Goal: Information Seeking & Learning: Learn about a topic

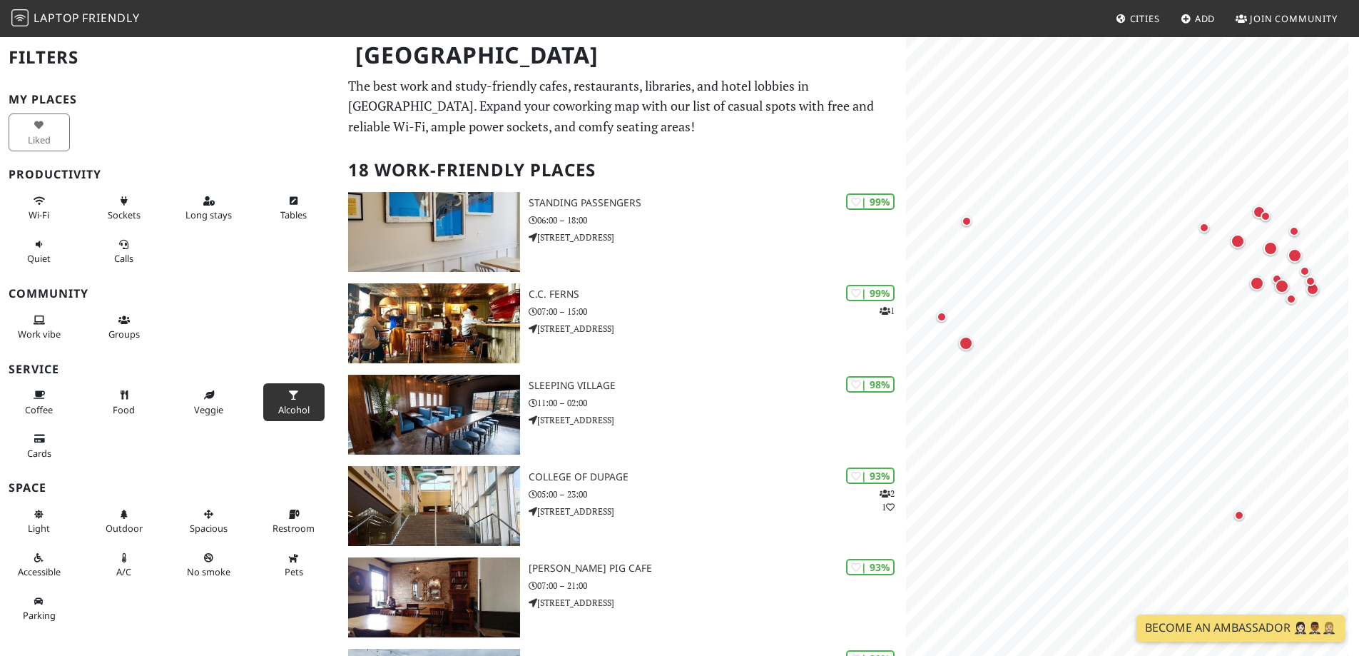
click at [290, 396] on icon at bounding box center [293, 395] width 11 height 9
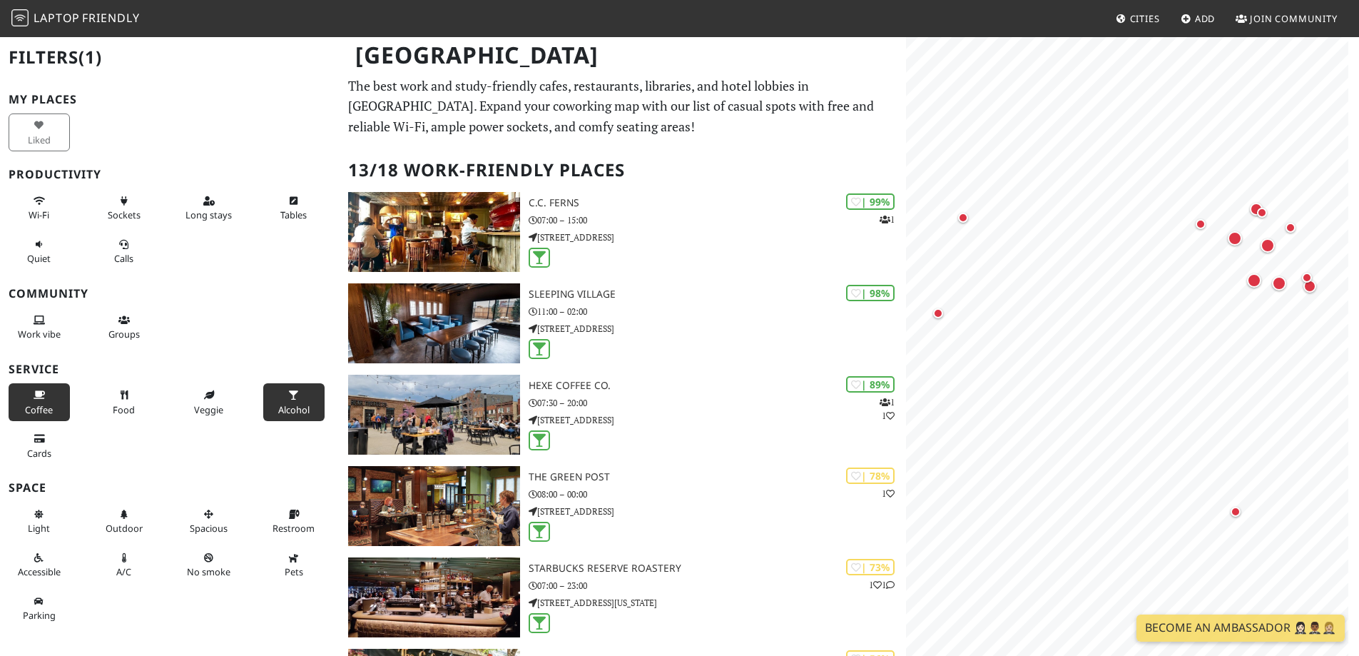
click at [25, 405] on span "Coffee" at bounding box center [39, 409] width 28 height 13
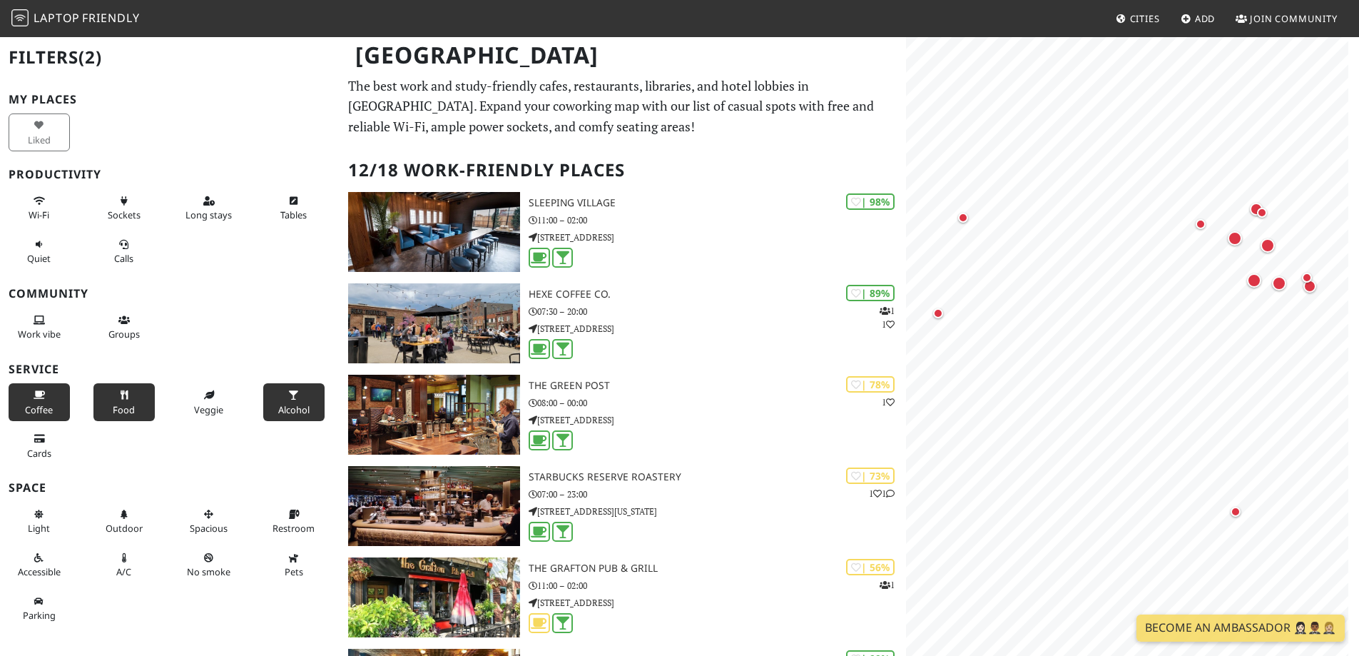
click at [118, 397] on icon at bounding box center [123, 395] width 11 height 9
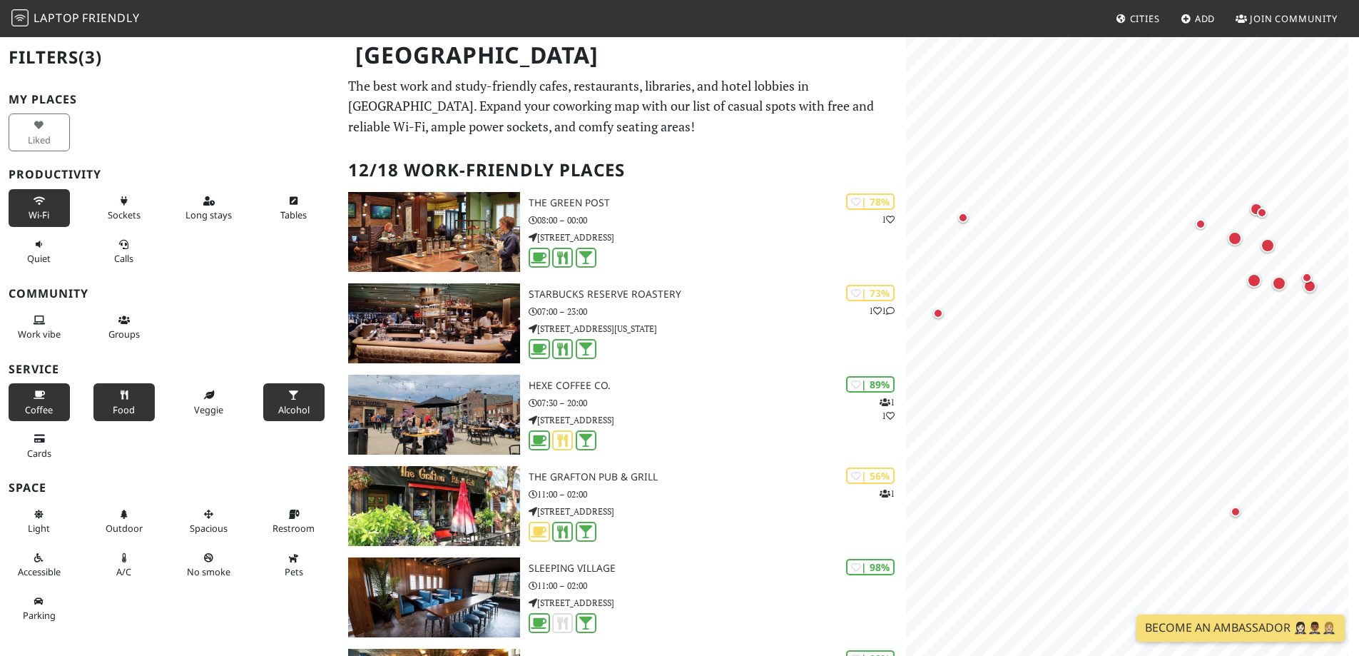
click at [39, 206] on button "Wi-Fi" at bounding box center [39, 208] width 61 height 38
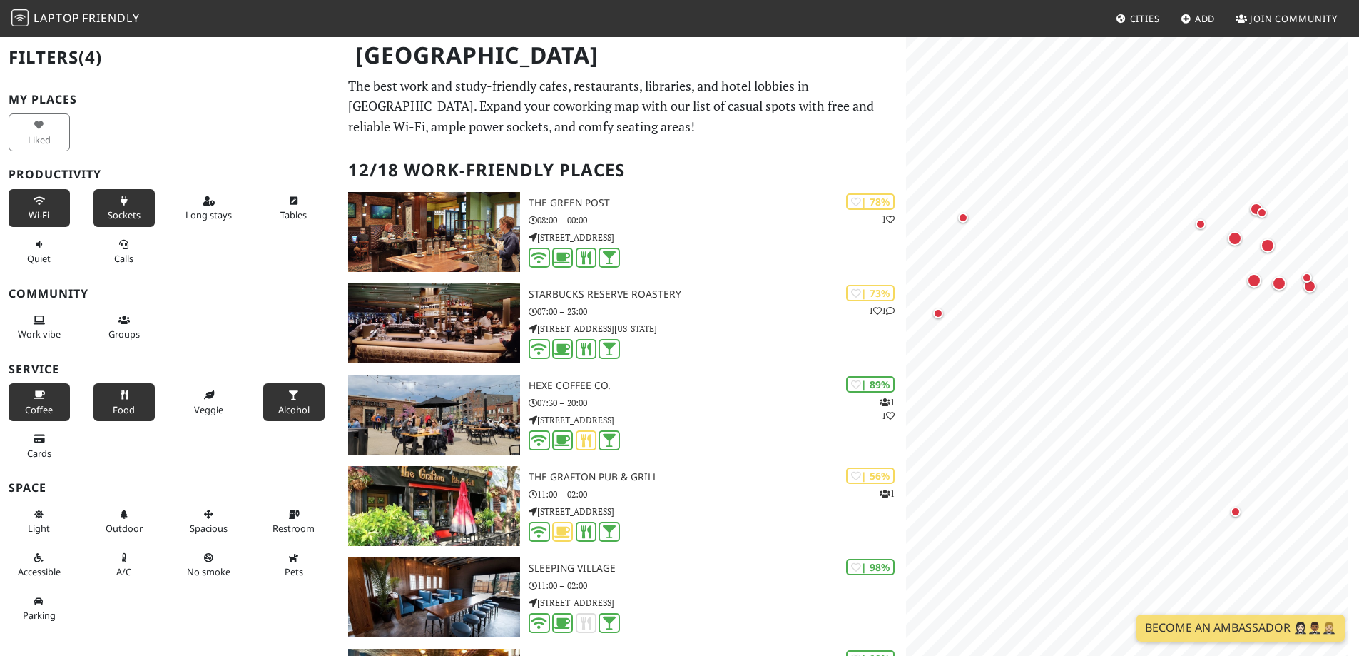
click at [119, 205] on icon at bounding box center [123, 201] width 11 height 9
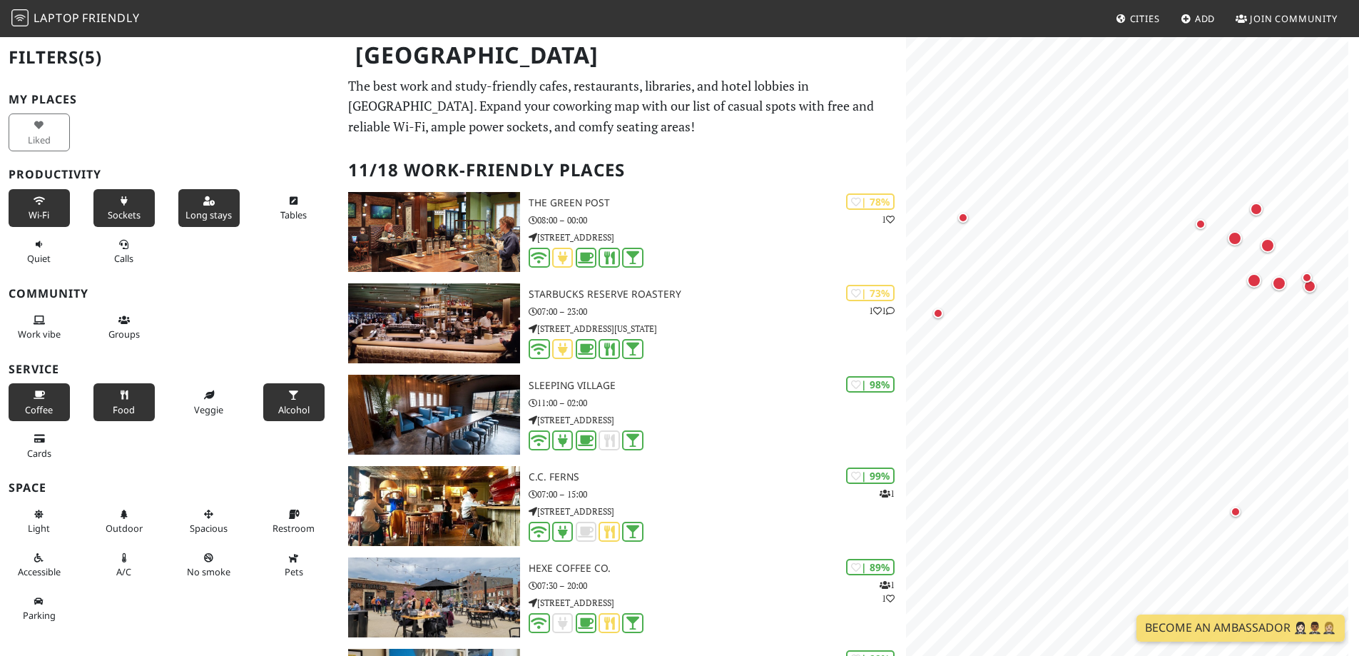
click at [231, 205] on button "Long stays" at bounding box center [208, 208] width 61 height 38
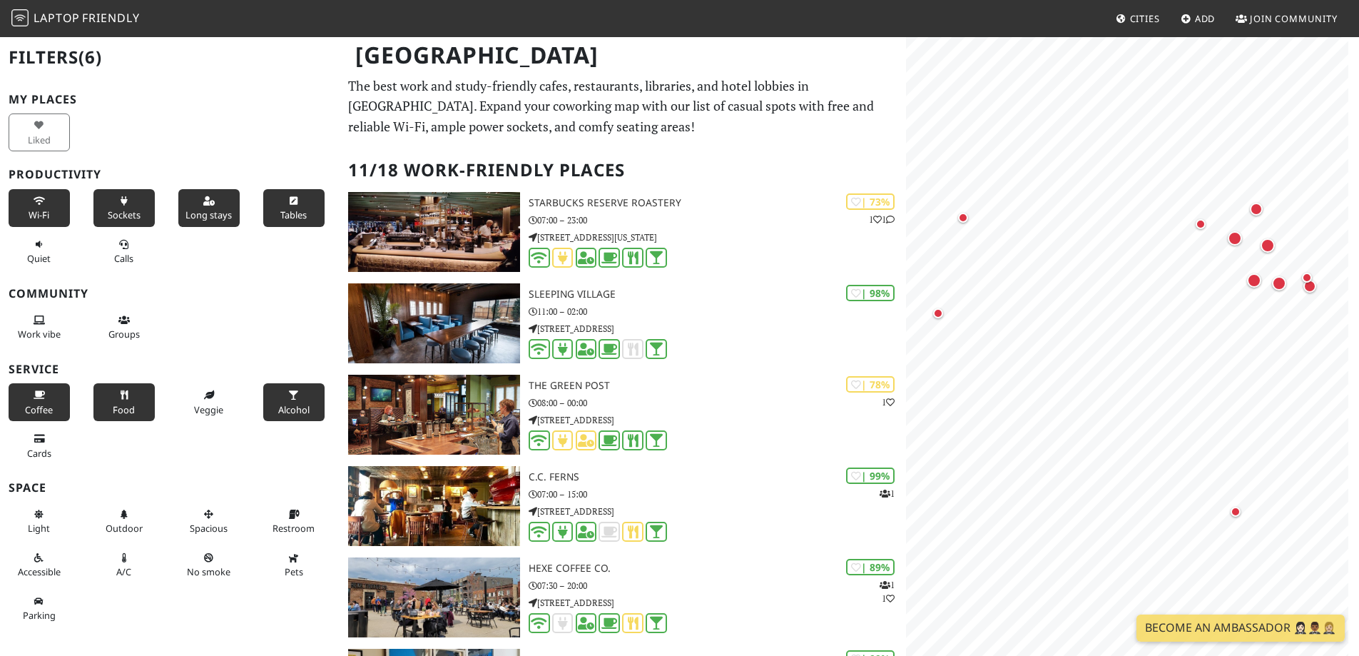
click at [288, 204] on icon at bounding box center [293, 201] width 11 height 9
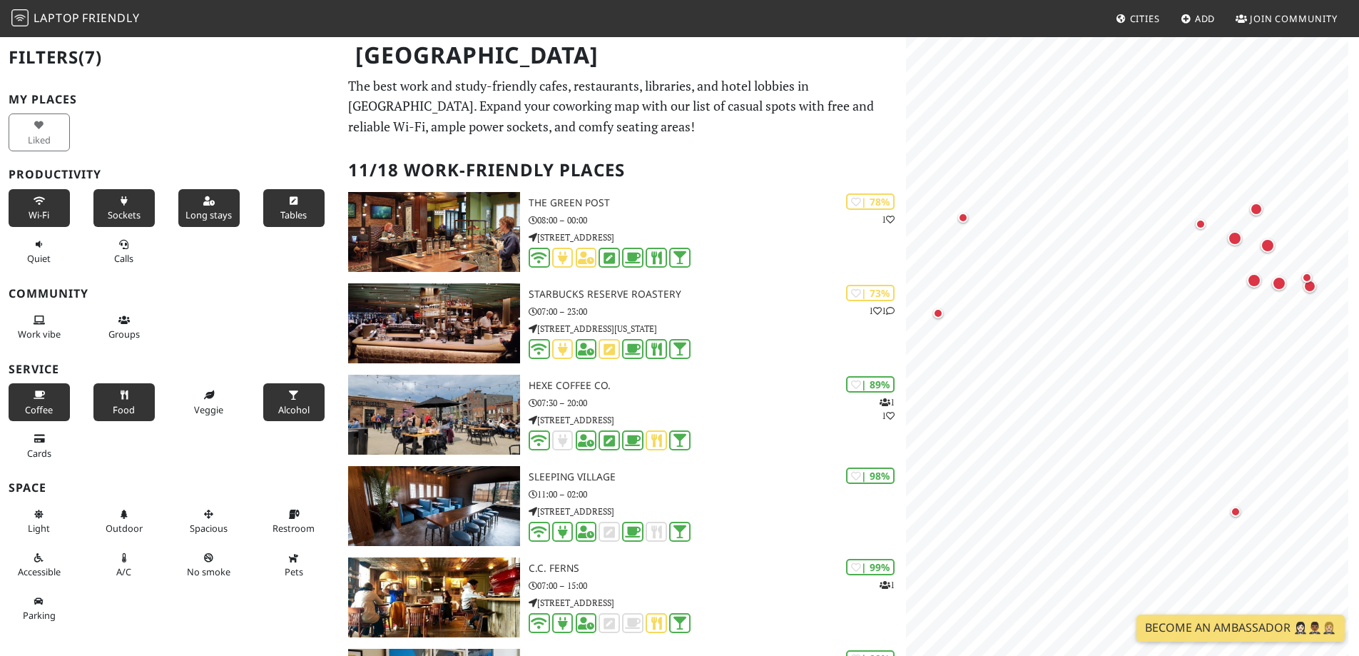
click at [288, 204] on icon at bounding box center [293, 201] width 11 height 9
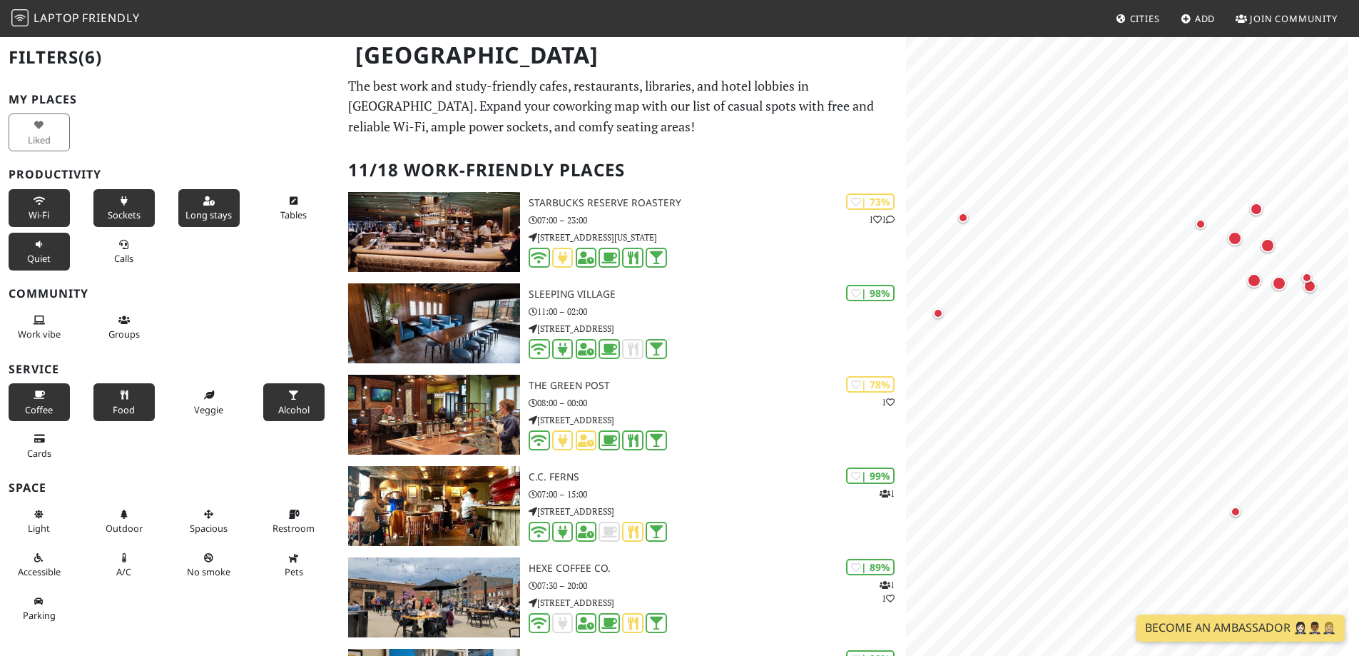
click at [52, 251] on button "Quiet" at bounding box center [39, 252] width 61 height 38
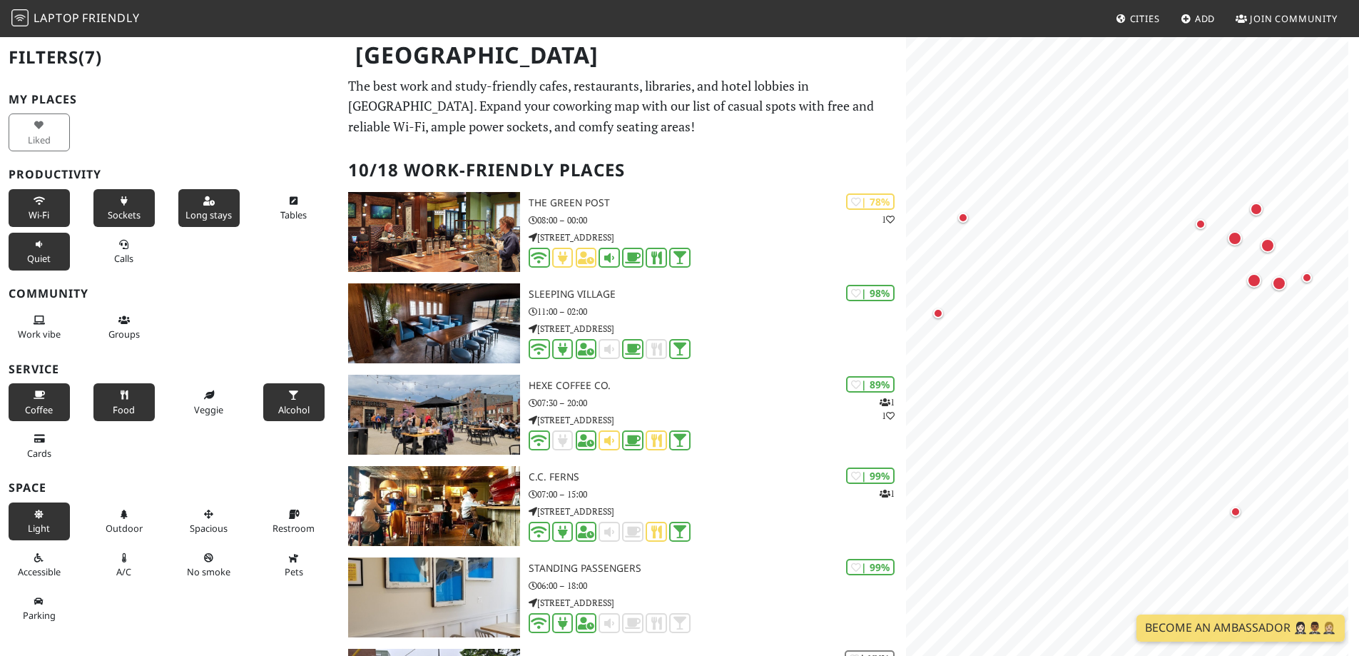
click at [46, 521] on button "Light" at bounding box center [39, 521] width 61 height 38
click at [122, 562] on button "A/C" at bounding box center [123, 565] width 61 height 38
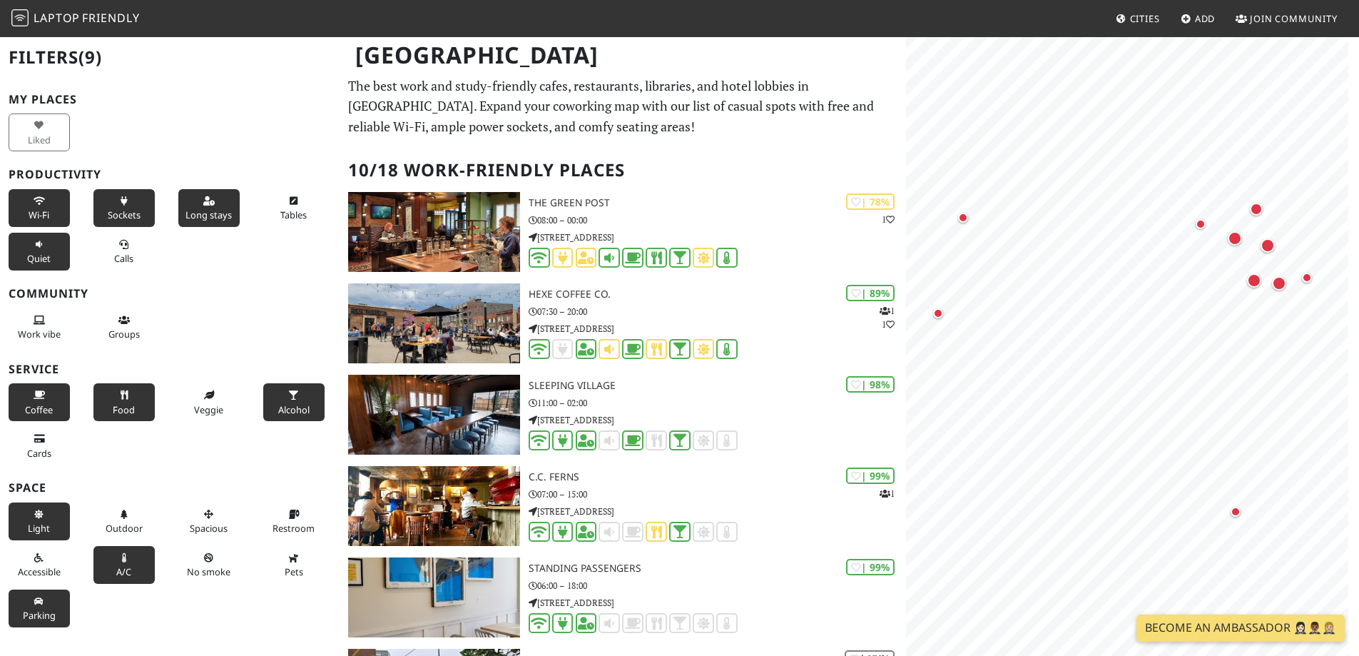
click at [31, 600] on button "Parking" at bounding box center [39, 608] width 61 height 38
click at [40, 322] on icon at bounding box center [39, 320] width 11 height 9
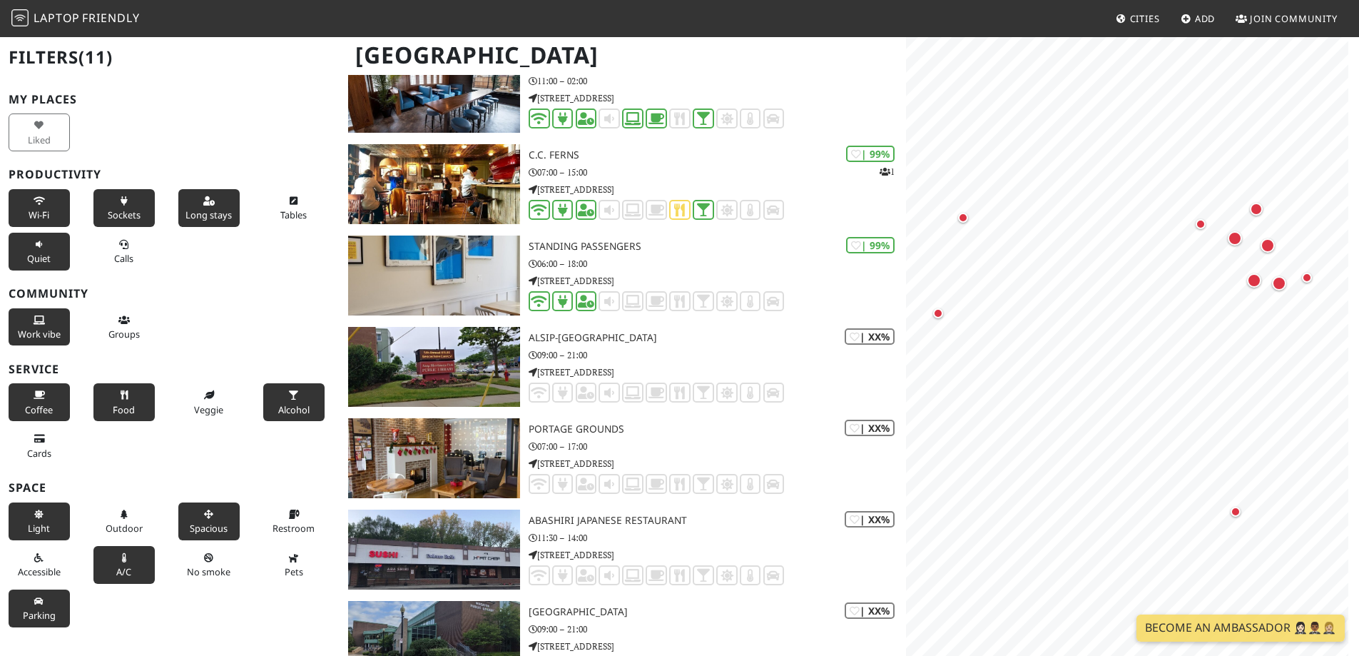
scroll to position [357, 0]
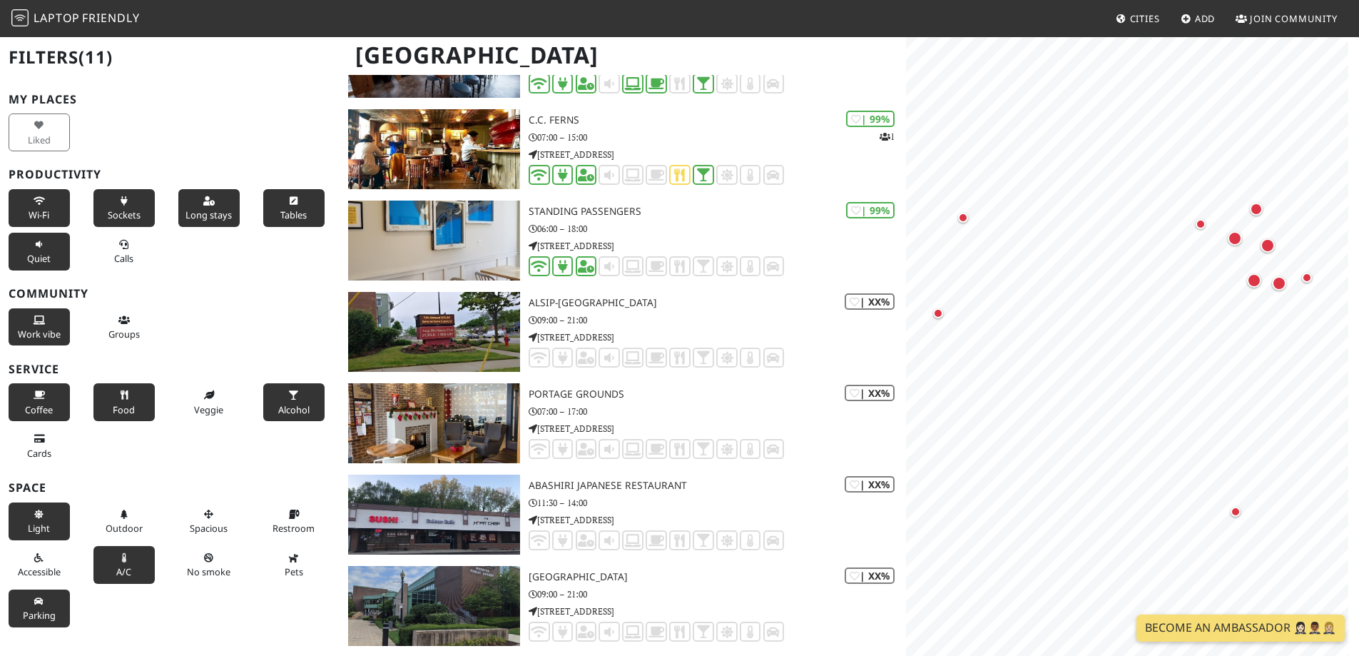
click at [291, 206] on button "Tables" at bounding box center [293, 208] width 61 height 38
click at [126, 340] on span "Groups" at bounding box center [123, 333] width 31 height 13
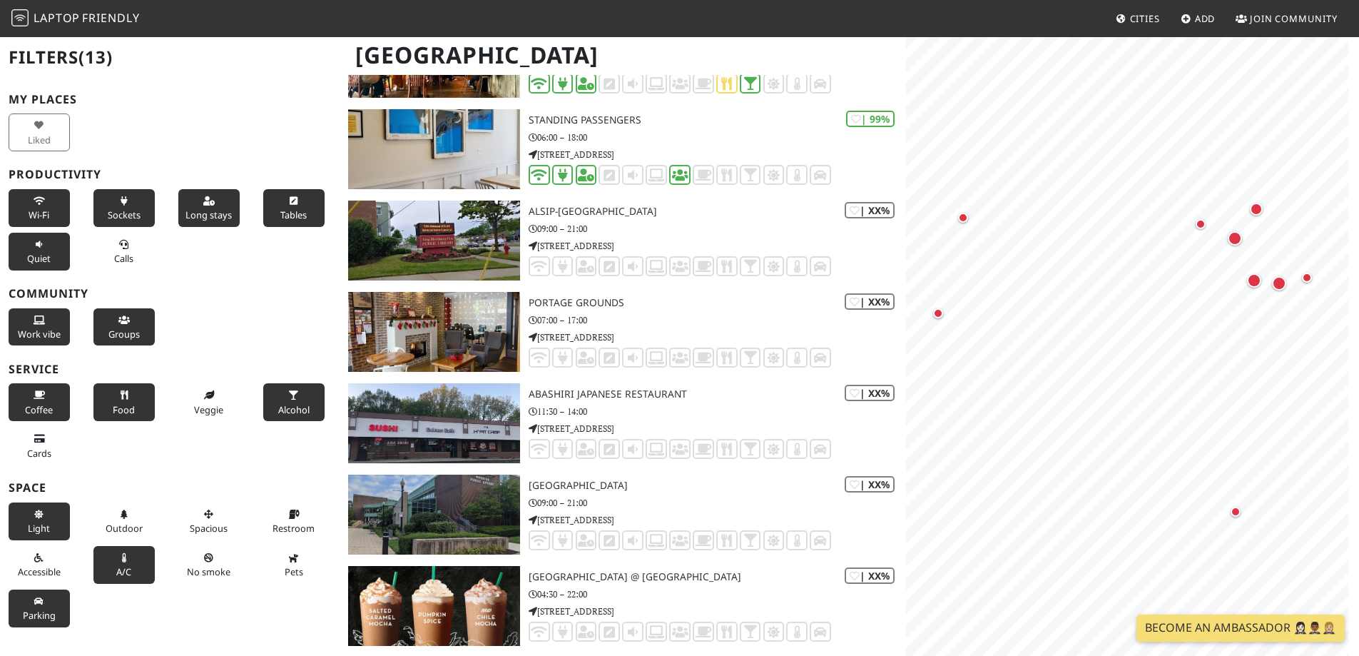
scroll to position [265, 0]
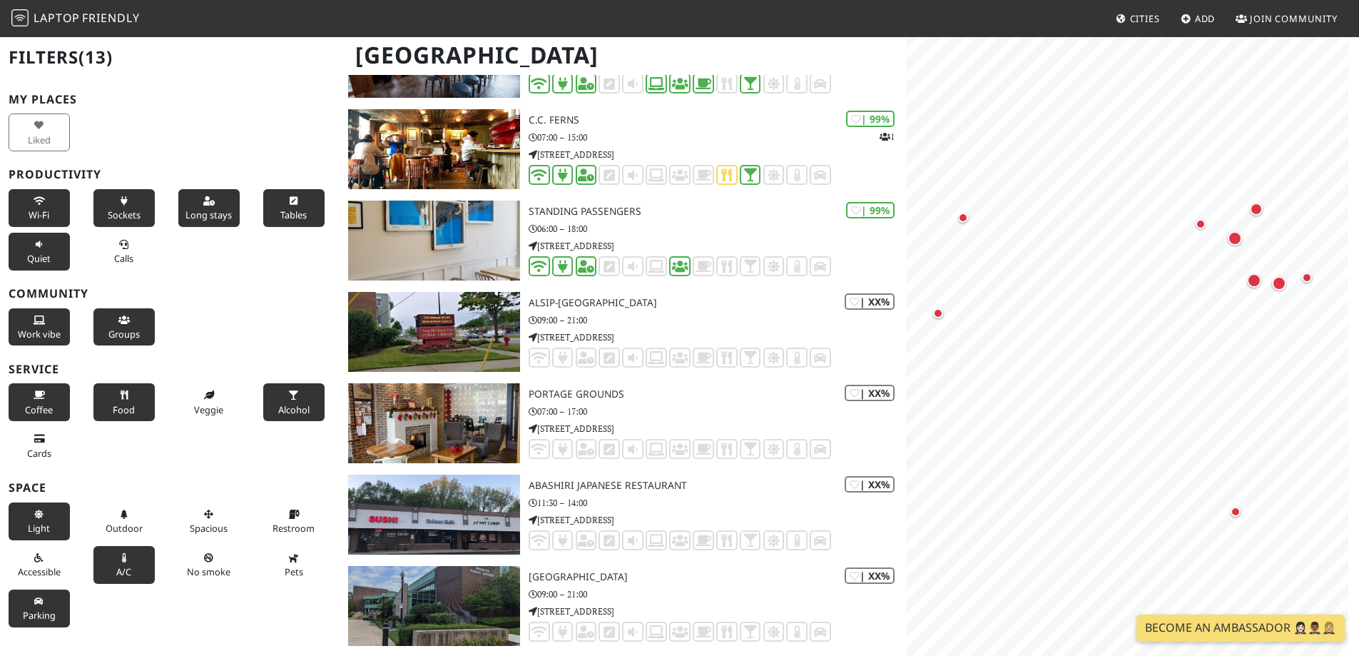
click at [126, 331] on span "Groups" at bounding box center [123, 333] width 31 height 13
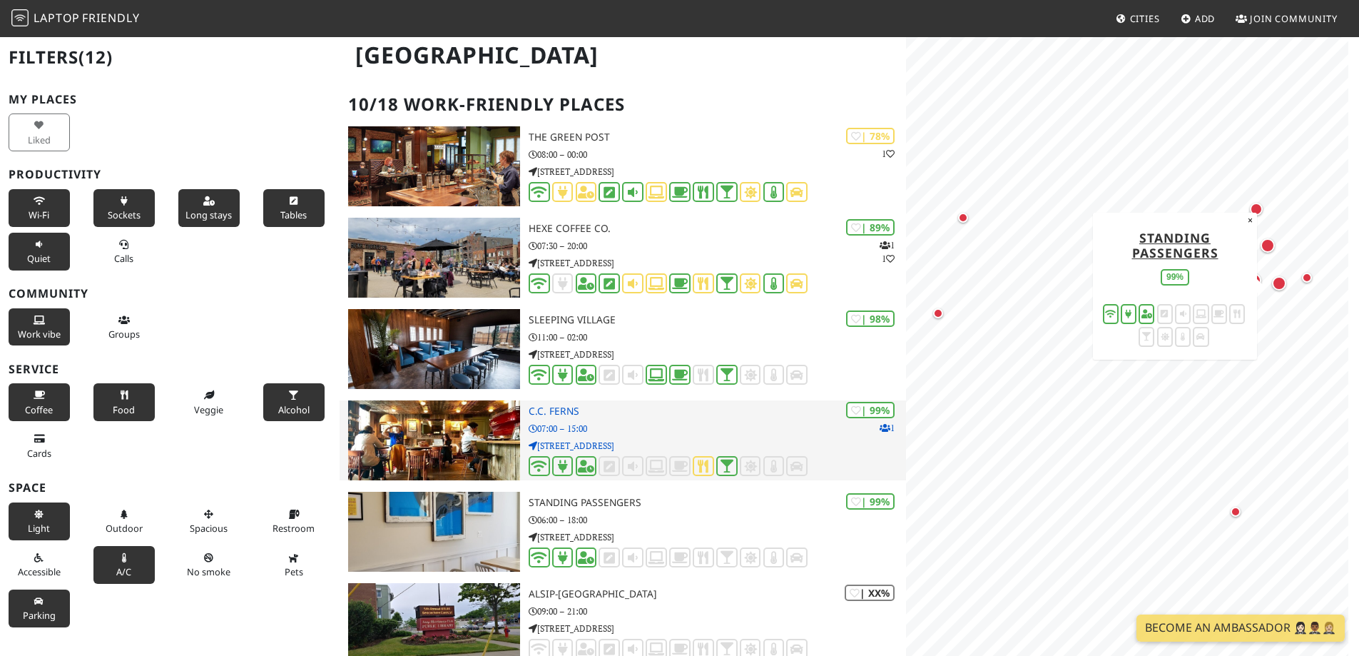
scroll to position [0, 0]
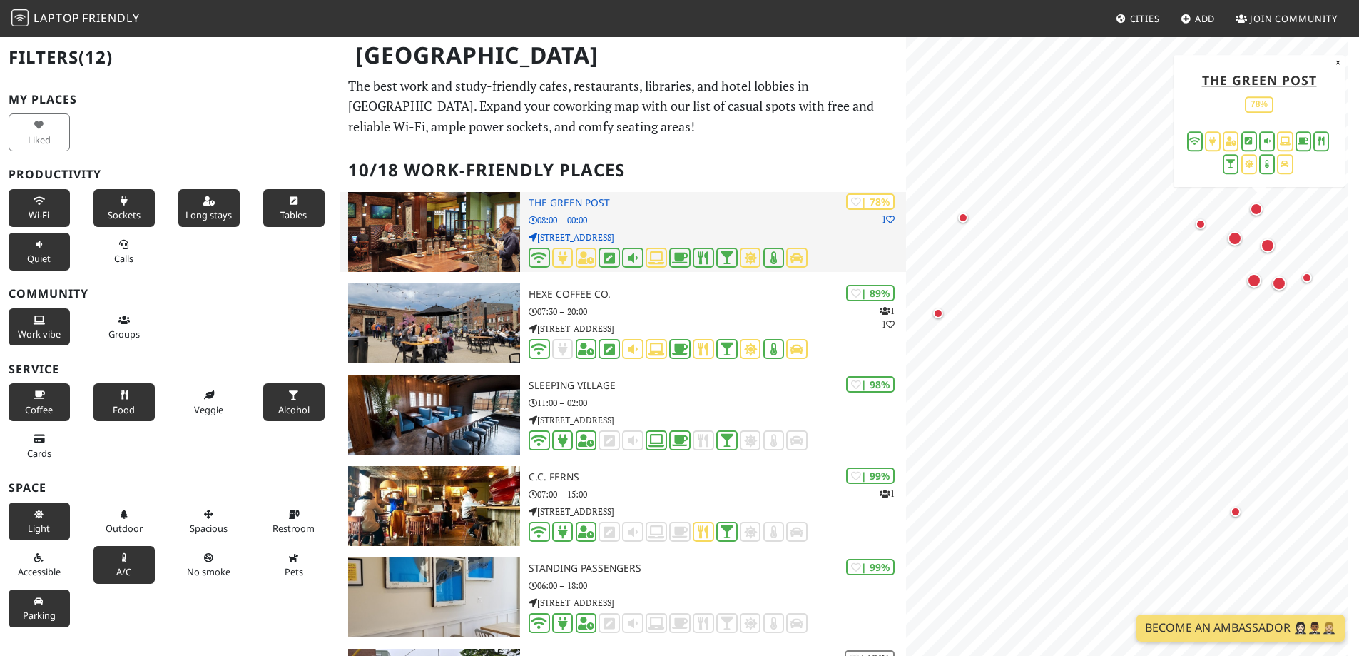
click at [447, 240] on img at bounding box center [434, 232] width 172 height 80
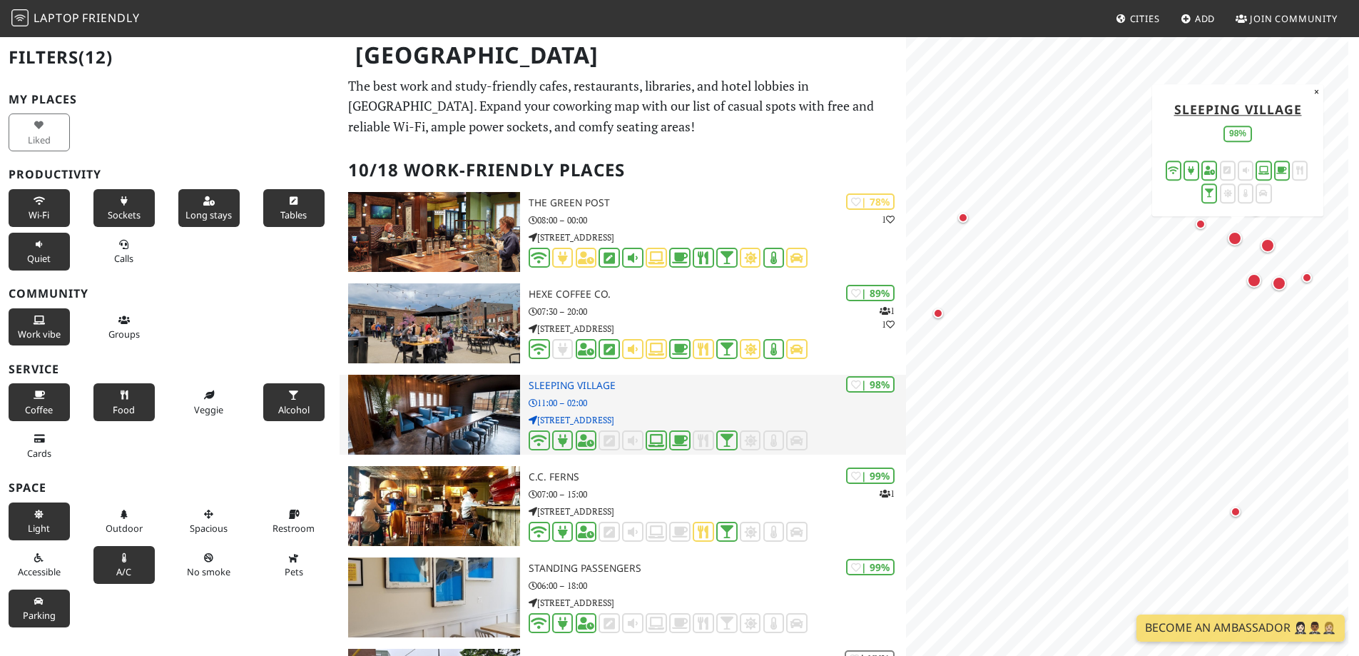
click at [462, 412] on img at bounding box center [434, 415] width 172 height 80
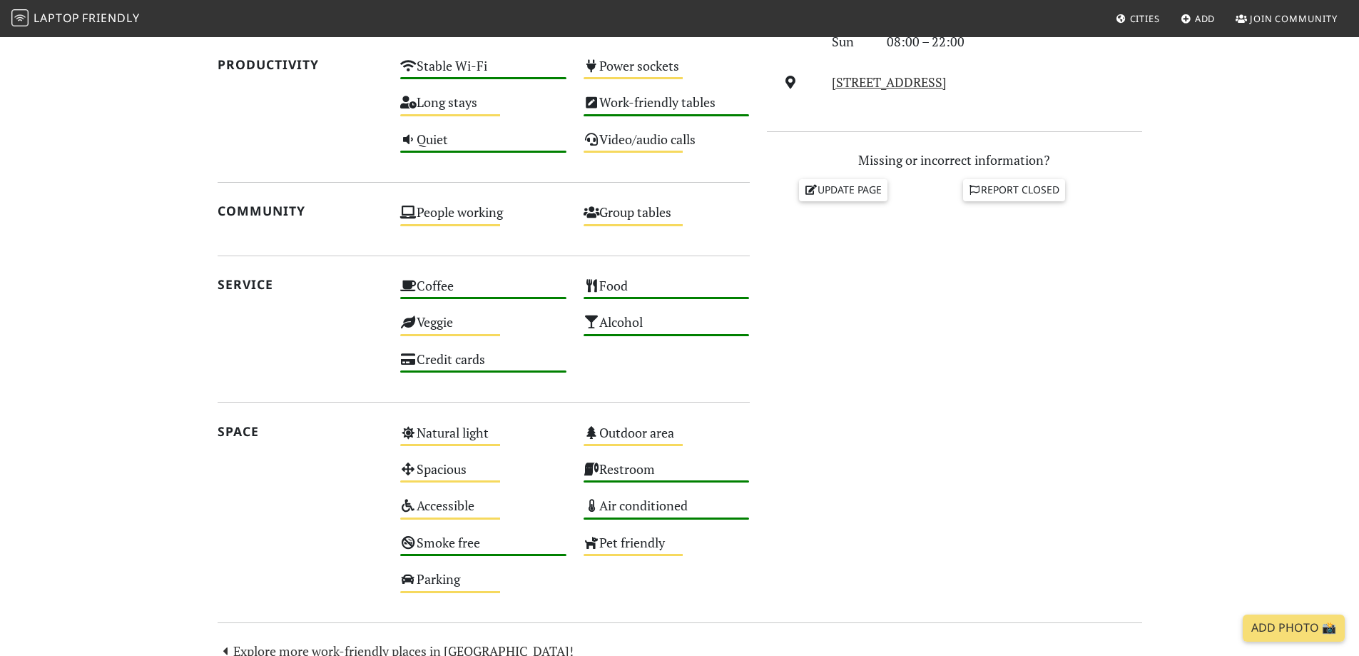
scroll to position [571, 0]
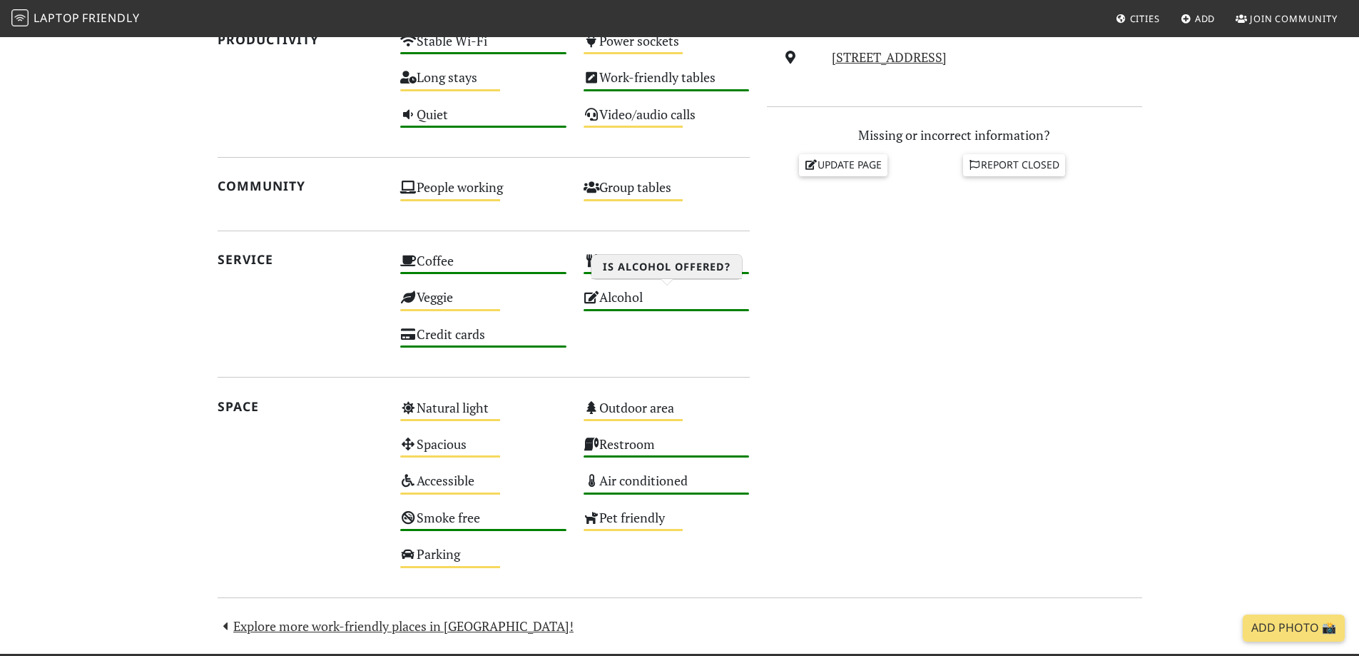
click at [613, 297] on div "Alcohol High" at bounding box center [666, 303] width 183 height 36
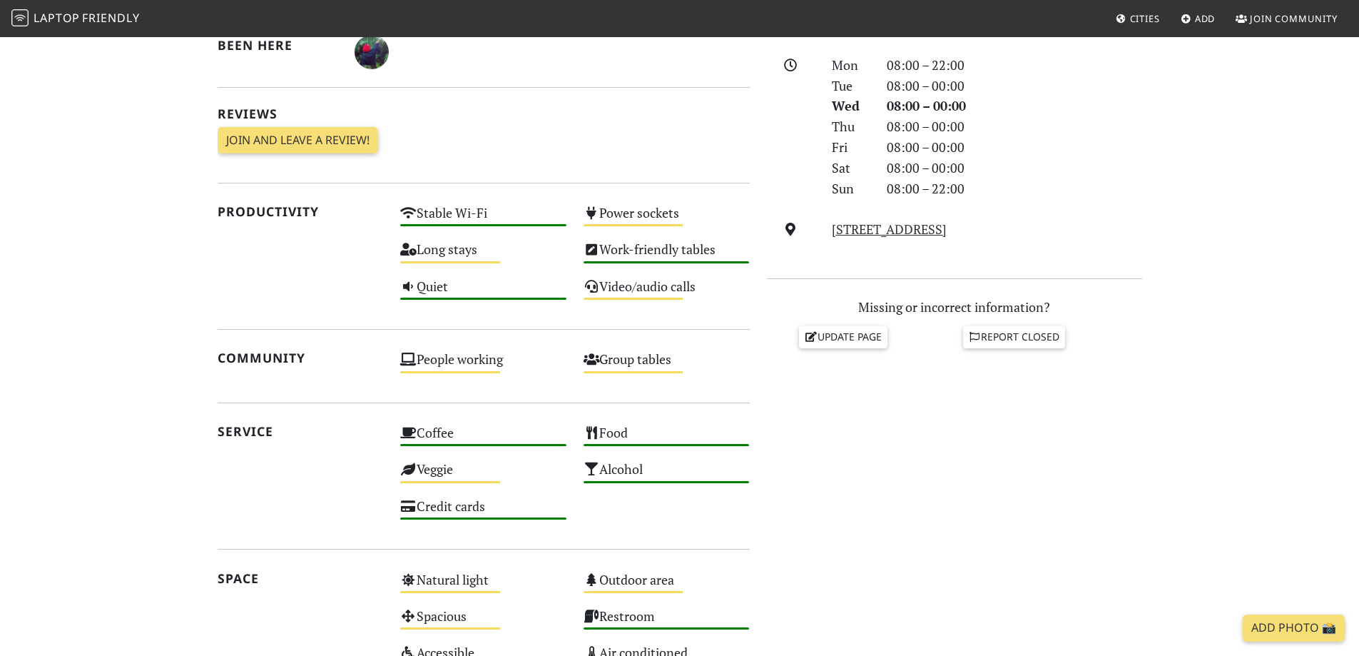
scroll to position [285, 0]
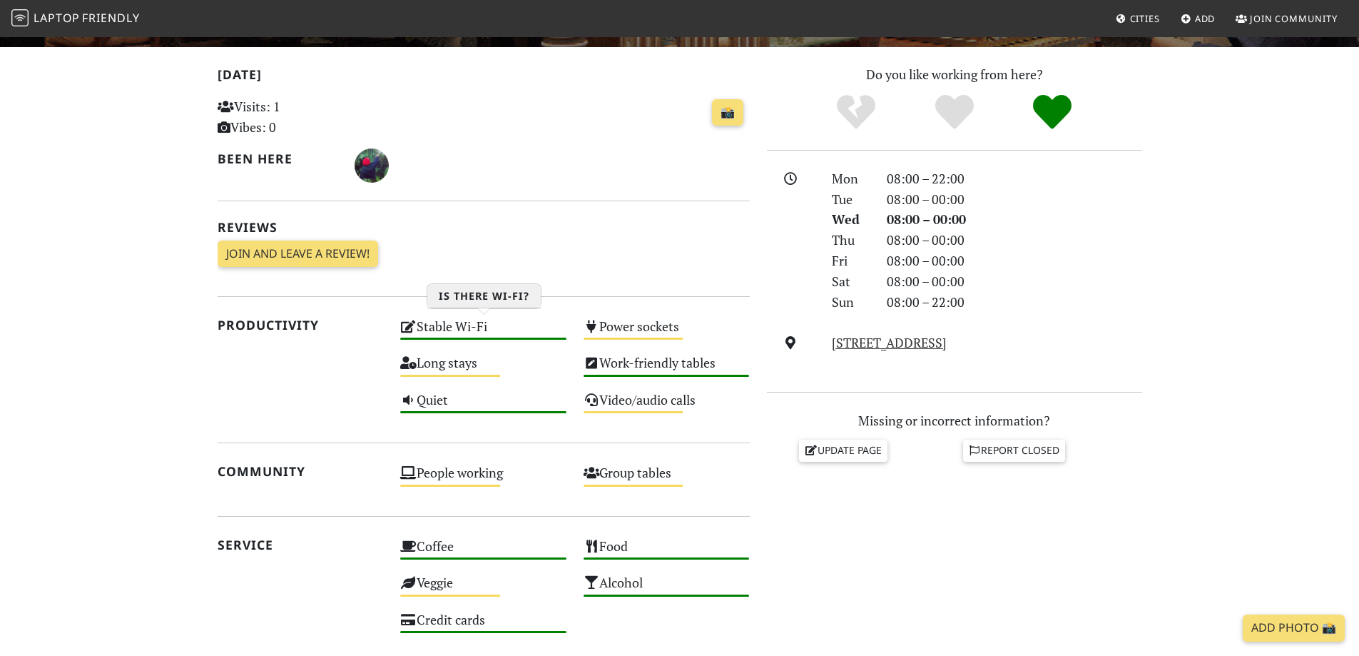
click at [456, 323] on div "Stable Wi-Fi High" at bounding box center [483, 333] width 183 height 36
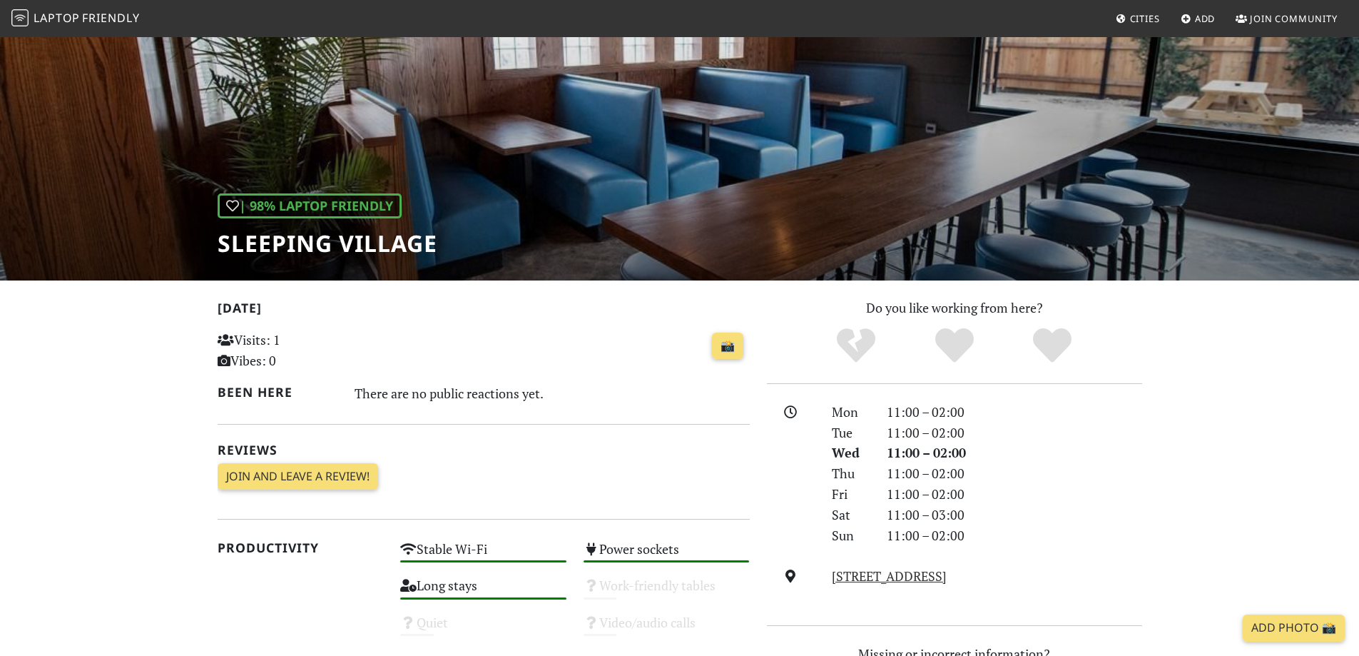
scroll to position [143, 0]
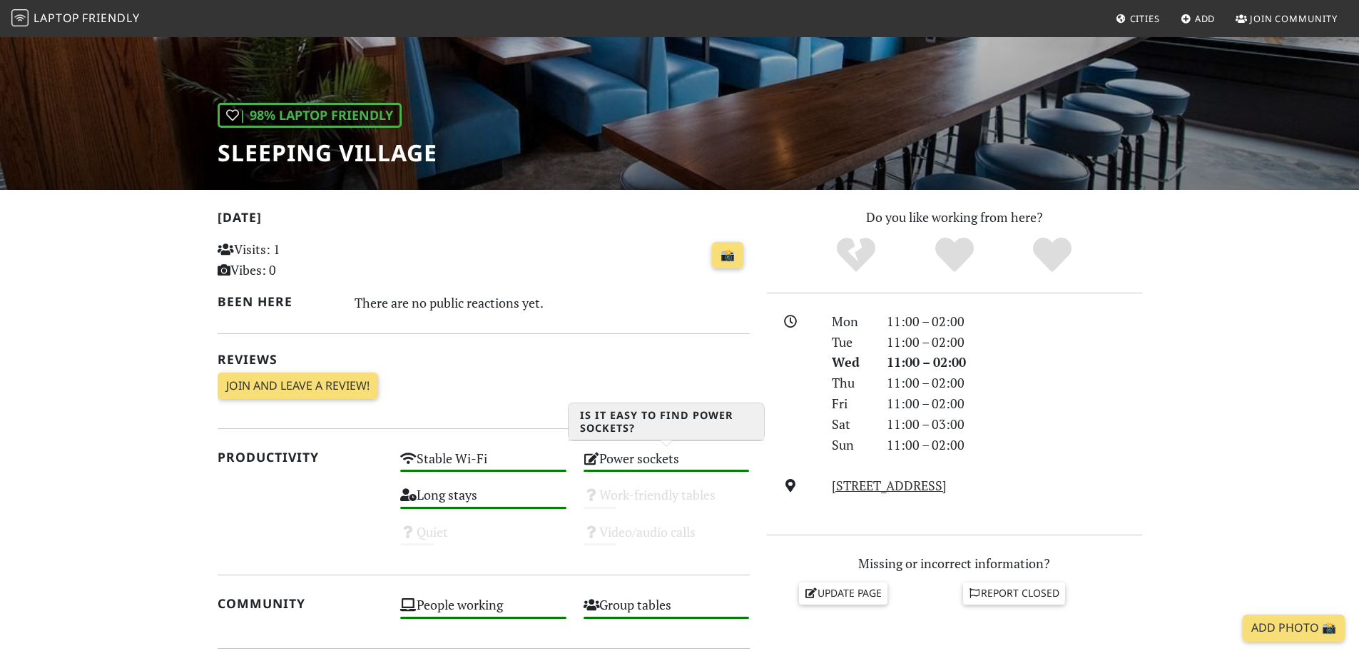
click at [630, 468] on div "Power sockets High" at bounding box center [666, 465] width 183 height 36
